Goal: Participate in discussion: Engage in conversation with other users on a specific topic

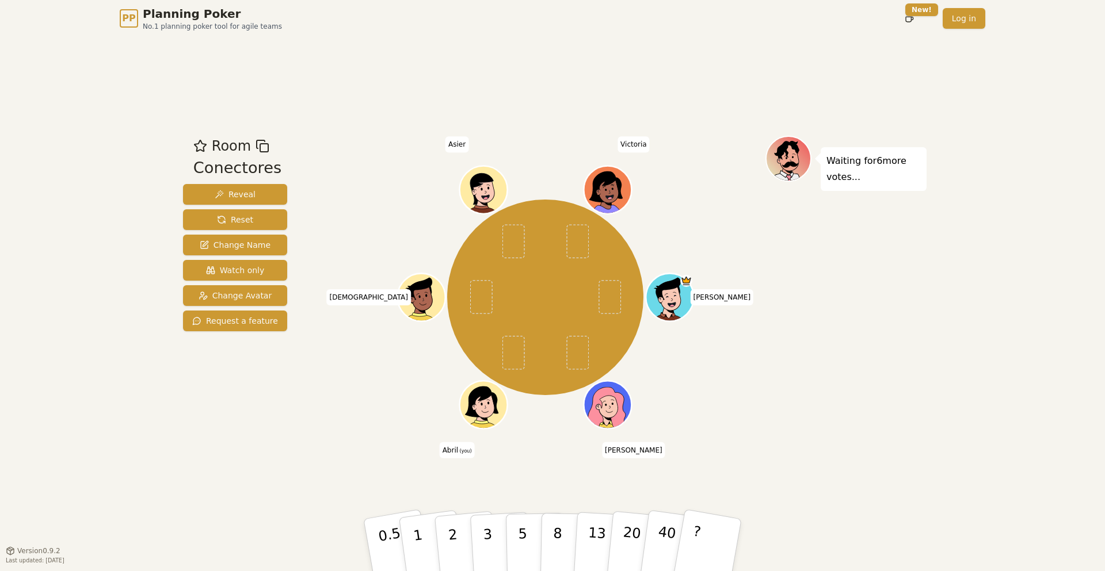
click at [426, 213] on div "[PERSON_NAME] [PERSON_NAME] (you) [PERSON_NAME] Asier [PERSON_NAME]" at bounding box center [545, 297] width 440 height 282
click at [489, 464] on p "3" at bounding box center [488, 546] width 13 height 63
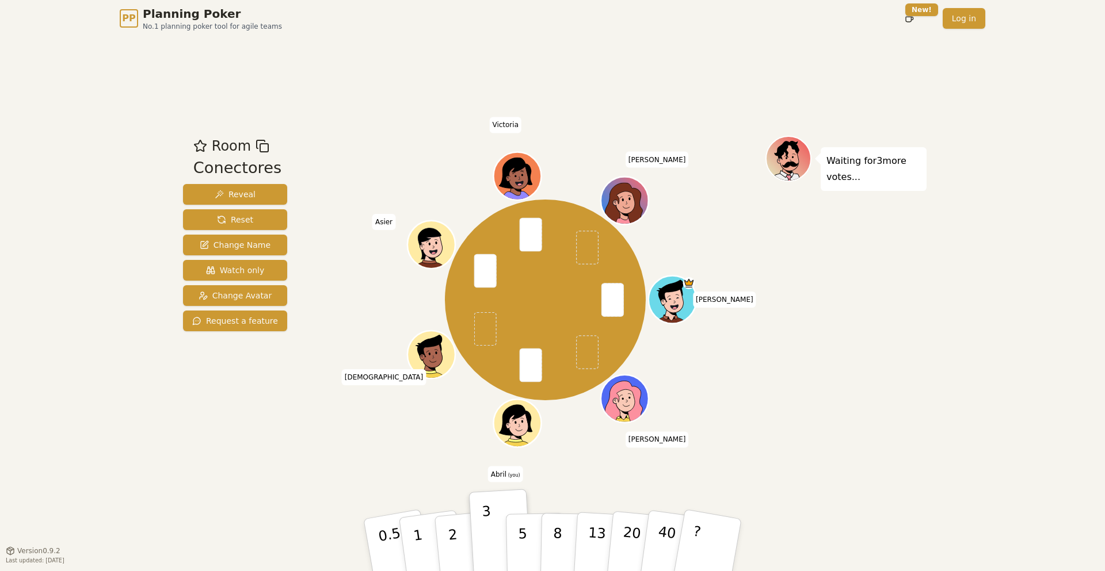
click at [75, 330] on div "PP Planning Poker No.1 planning poker tool for agile teams Toggle theme New! Lo…" at bounding box center [552, 285] width 1105 height 571
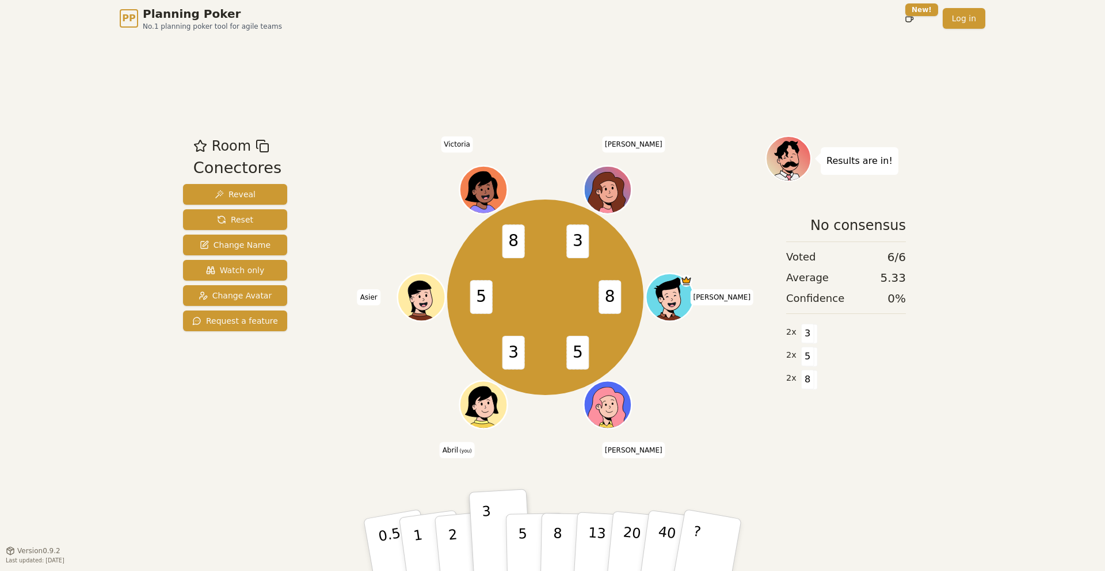
click at [85, 416] on div "PP Planning Poker No.1 planning poker tool for agile teams Toggle theme New! Lo…" at bounding box center [552, 285] width 1105 height 571
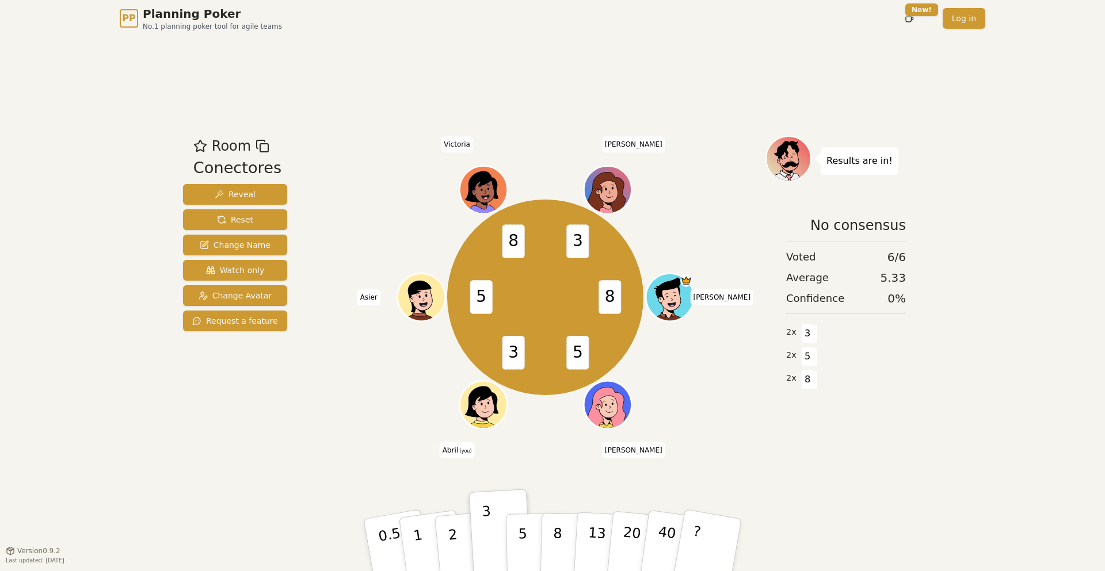
click at [85, 416] on div "PP Planning Poker No.1 planning poker tool for agile teams Toggle theme New! Lo…" at bounding box center [552, 285] width 1105 height 571
